Goal: Download file/media

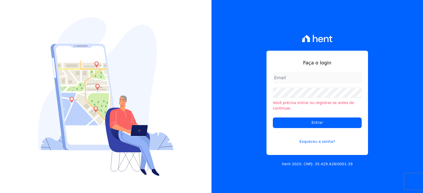
click at [291, 82] on input "email" at bounding box center [317, 78] width 89 height 11
type input "[EMAIL_ADDRESS][DOMAIN_NAME]"
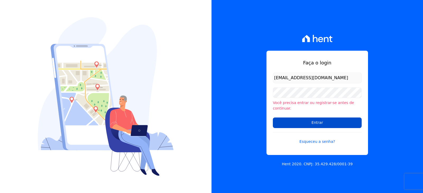
click at [302, 122] on input "Entrar" at bounding box center [317, 123] width 89 height 11
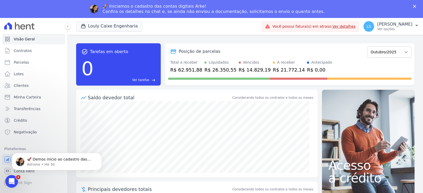
click at [336, 27] on link "Ver detalhes" at bounding box center [344, 26] width 23 height 4
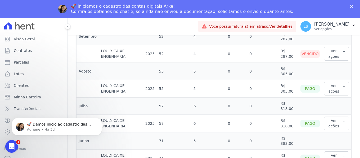
scroll to position [185, 0]
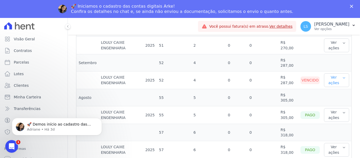
click at [343, 76] on button "Ver ações" at bounding box center [336, 80] width 25 height 14
click at [329, 98] on link "Ver boleto" at bounding box center [345, 98] width 39 height 6
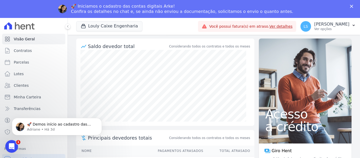
scroll to position [53, 0]
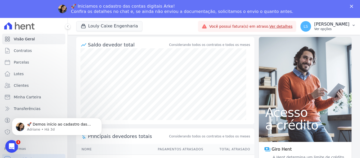
click at [318, 29] on p "Ver opções" at bounding box center [331, 29] width 35 height 4
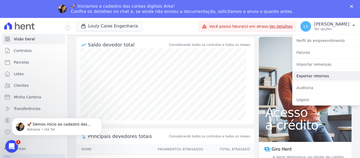
click at [314, 77] on link "Exportar retornos" at bounding box center [326, 76] width 68 height 10
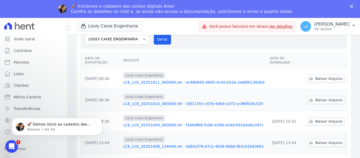
click at [180, 101] on link "LCE_LCE_20251010_083000.ret - 1f6117e1-c67b-4de5-a372-cc96f024c529" at bounding box center [194, 103] width 142 height 5
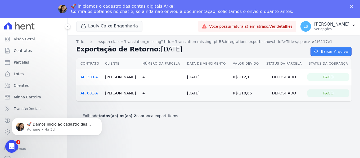
click at [327, 52] on link "Baixar Arquivo" at bounding box center [330, 51] width 41 height 9
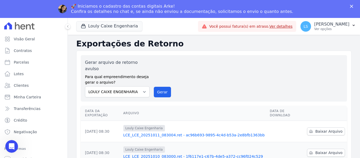
click at [184, 106] on th "Arquivo" at bounding box center [194, 113] width 146 height 15
click at [189, 133] on link "LCE_LCE_20251011_083004.ret - ac96b693-9895-4c4d-b53a-2e8bfb1363bb" at bounding box center [194, 135] width 142 height 5
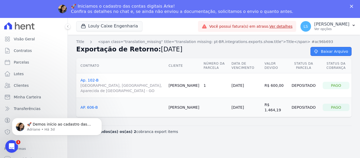
click at [332, 53] on link "Baixar Arquivo" at bounding box center [330, 51] width 41 height 9
